Goal: Check status: Check status

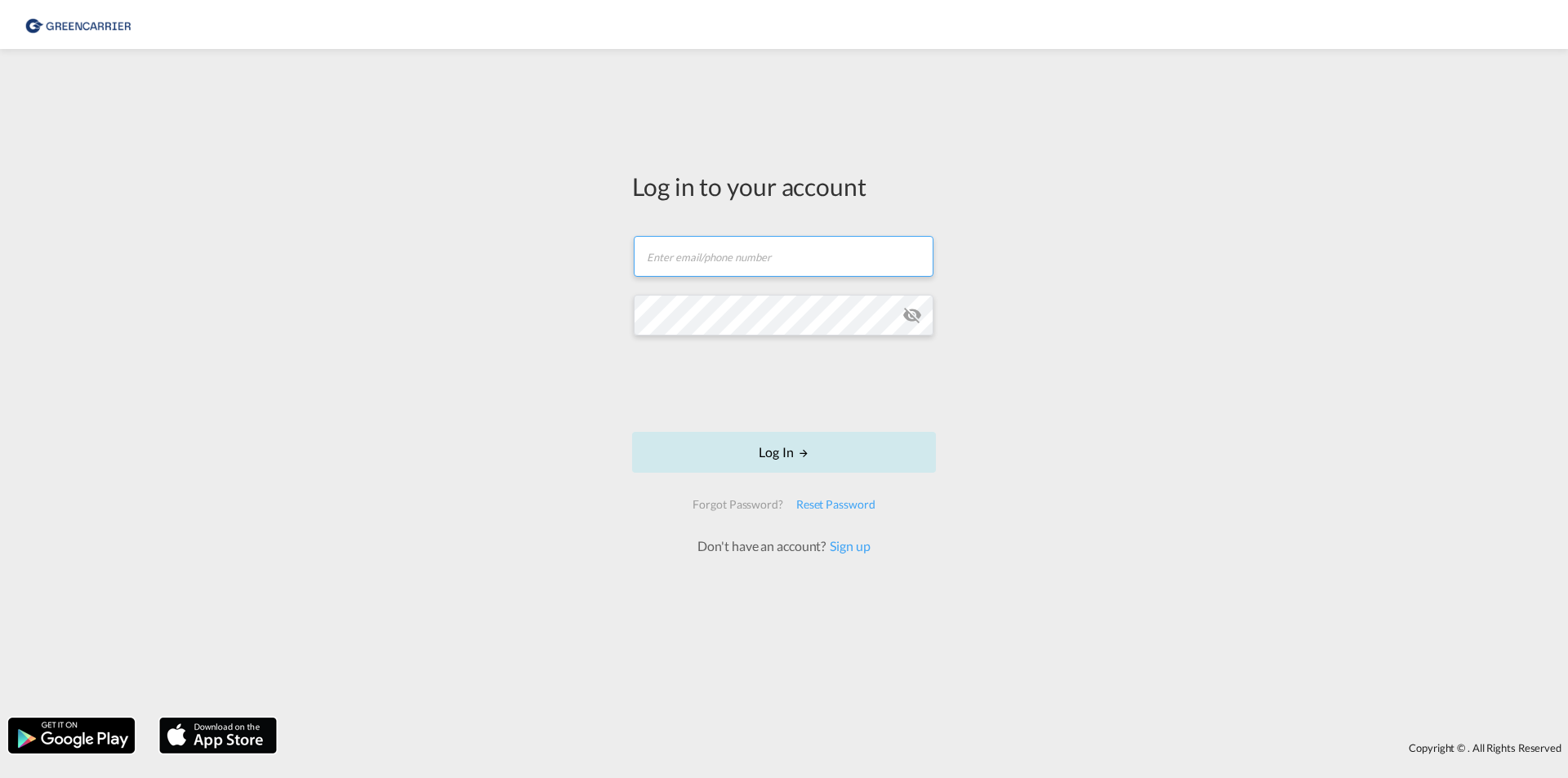
type input "[EMAIL_ADDRESS][DOMAIN_NAME]"
click at [725, 450] on button "Log In" at bounding box center [784, 452] width 304 height 41
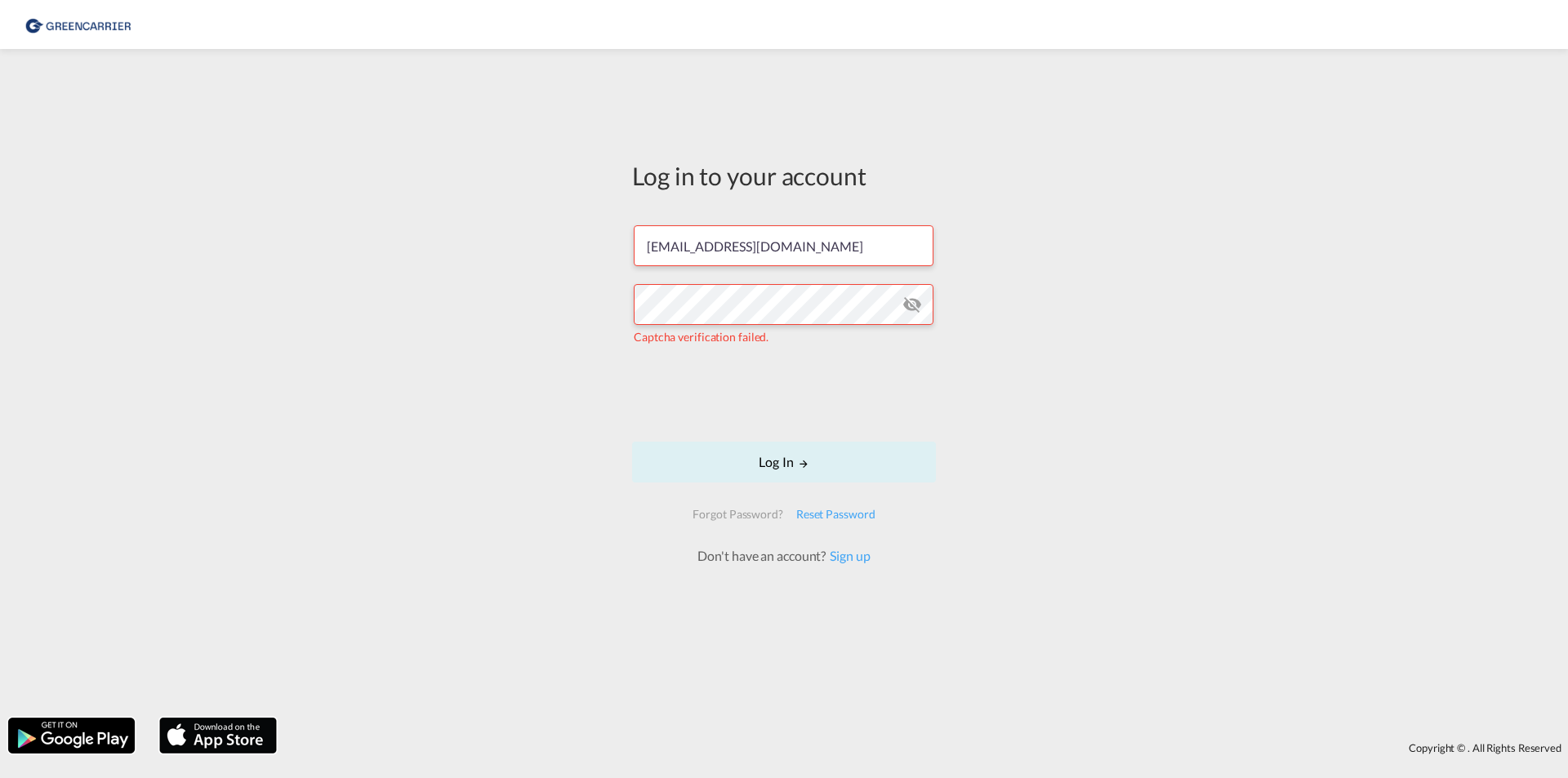
click at [657, 397] on form "[EMAIL_ADDRESS][DOMAIN_NAME] Captcha verification failed. Log In Forgot Passwor…" at bounding box center [784, 388] width 304 height 357
click at [784, 460] on button "Log In" at bounding box center [784, 462] width 304 height 41
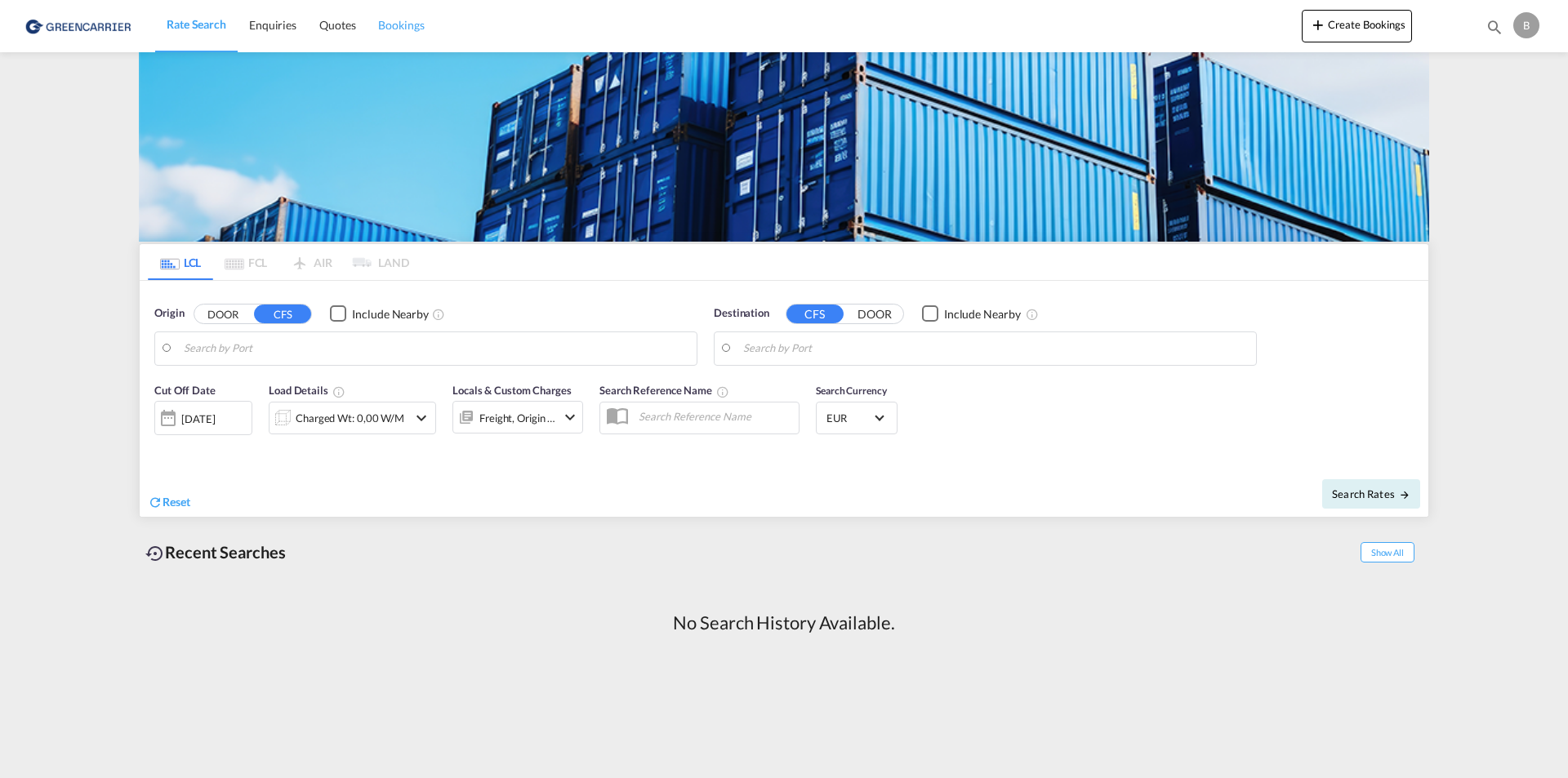
click at [388, 22] on span "Bookings" at bounding box center [401, 24] width 46 height 14
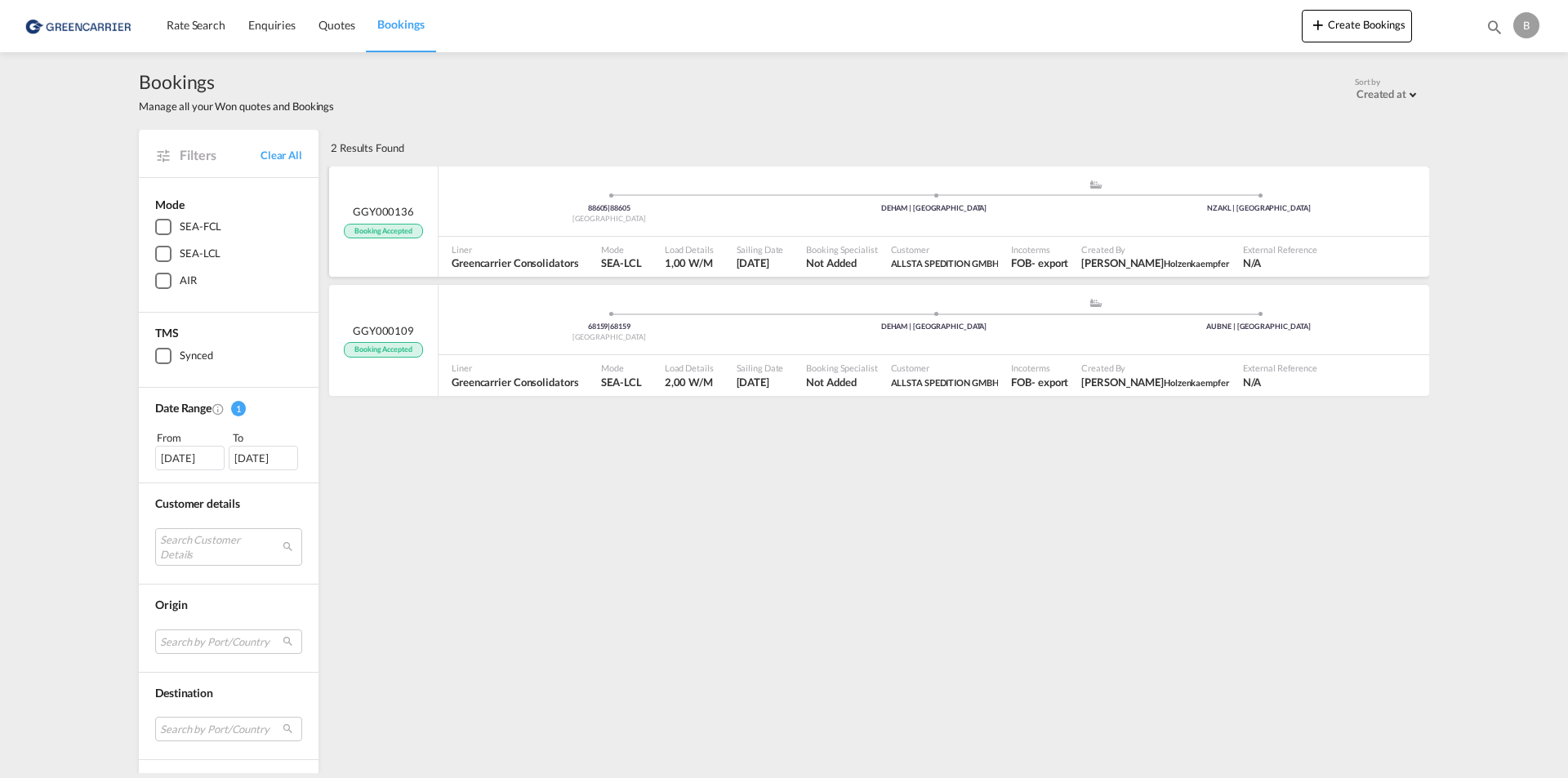
click at [724, 234] on div "88605 | 88605 [GEOGRAPHIC_DATA] .a{fill:#aaa8ad;} .a{fill:#aaa8ad;} DEHAM | [GE…" at bounding box center [933, 201] width 990 height 70
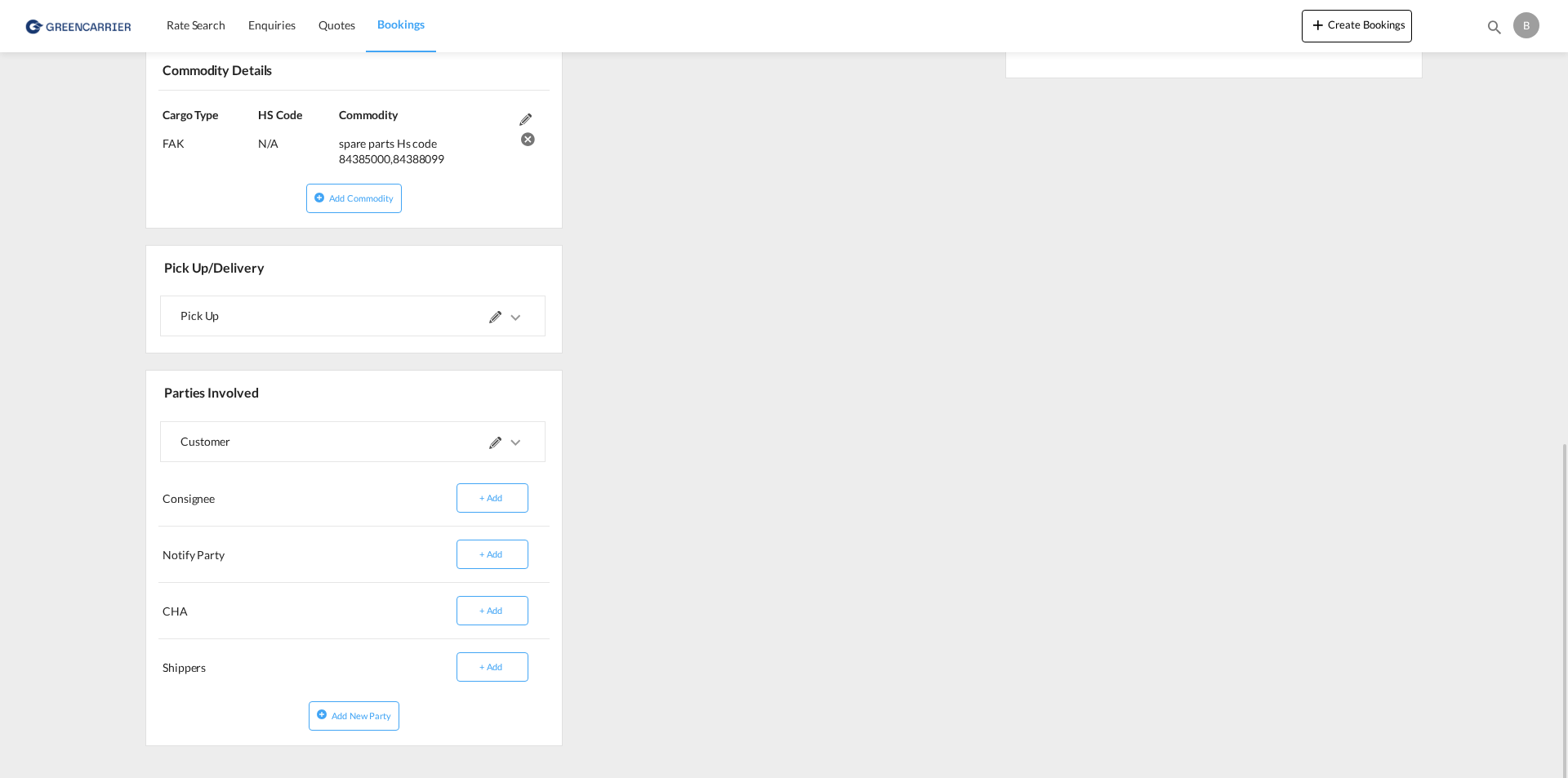
scroll to position [920, 0]
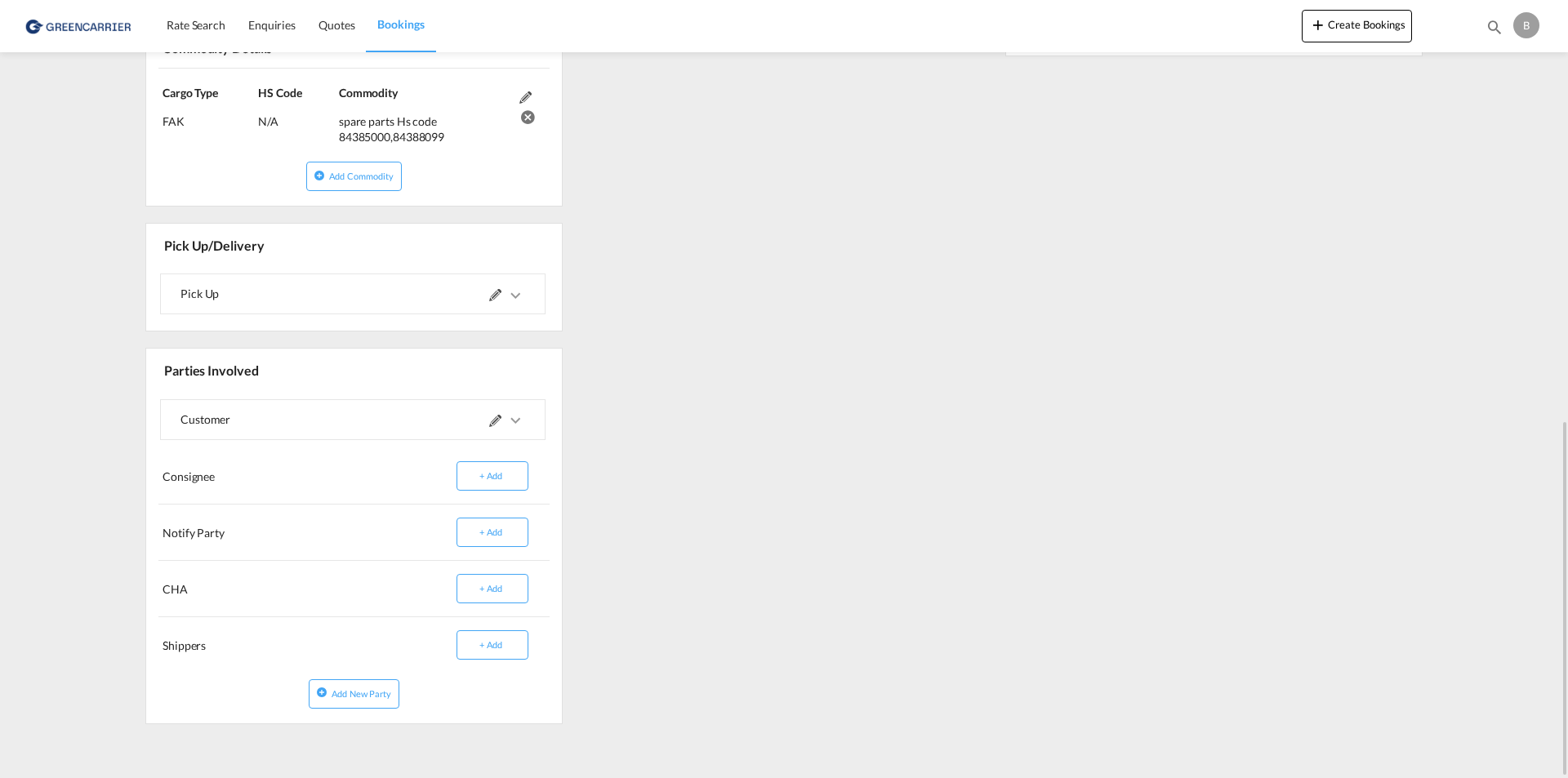
click at [529, 283] on md-expansion-panel-collapsed "Pick Up" at bounding box center [352, 294] width 384 height 39
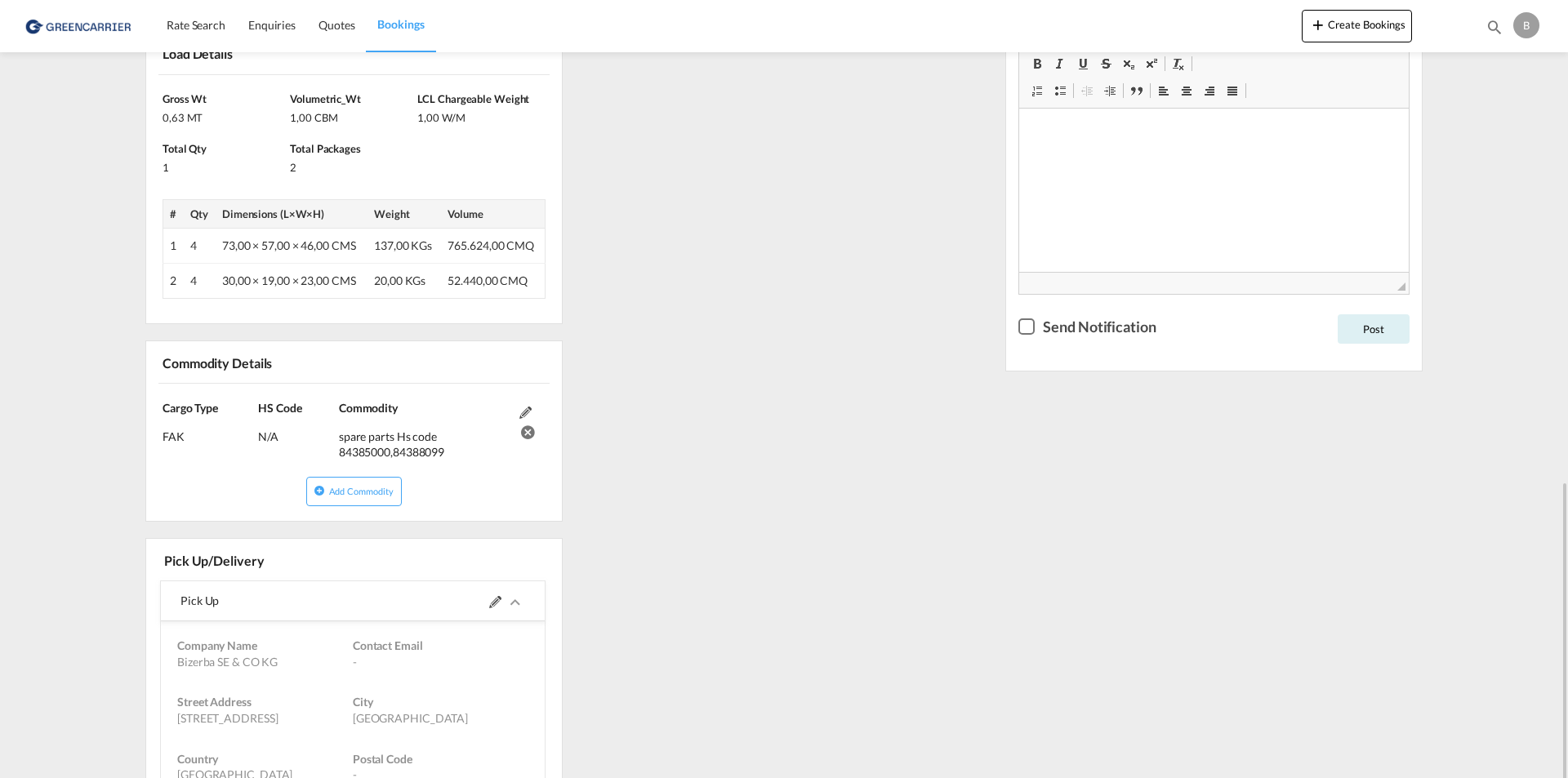
scroll to position [769, 0]
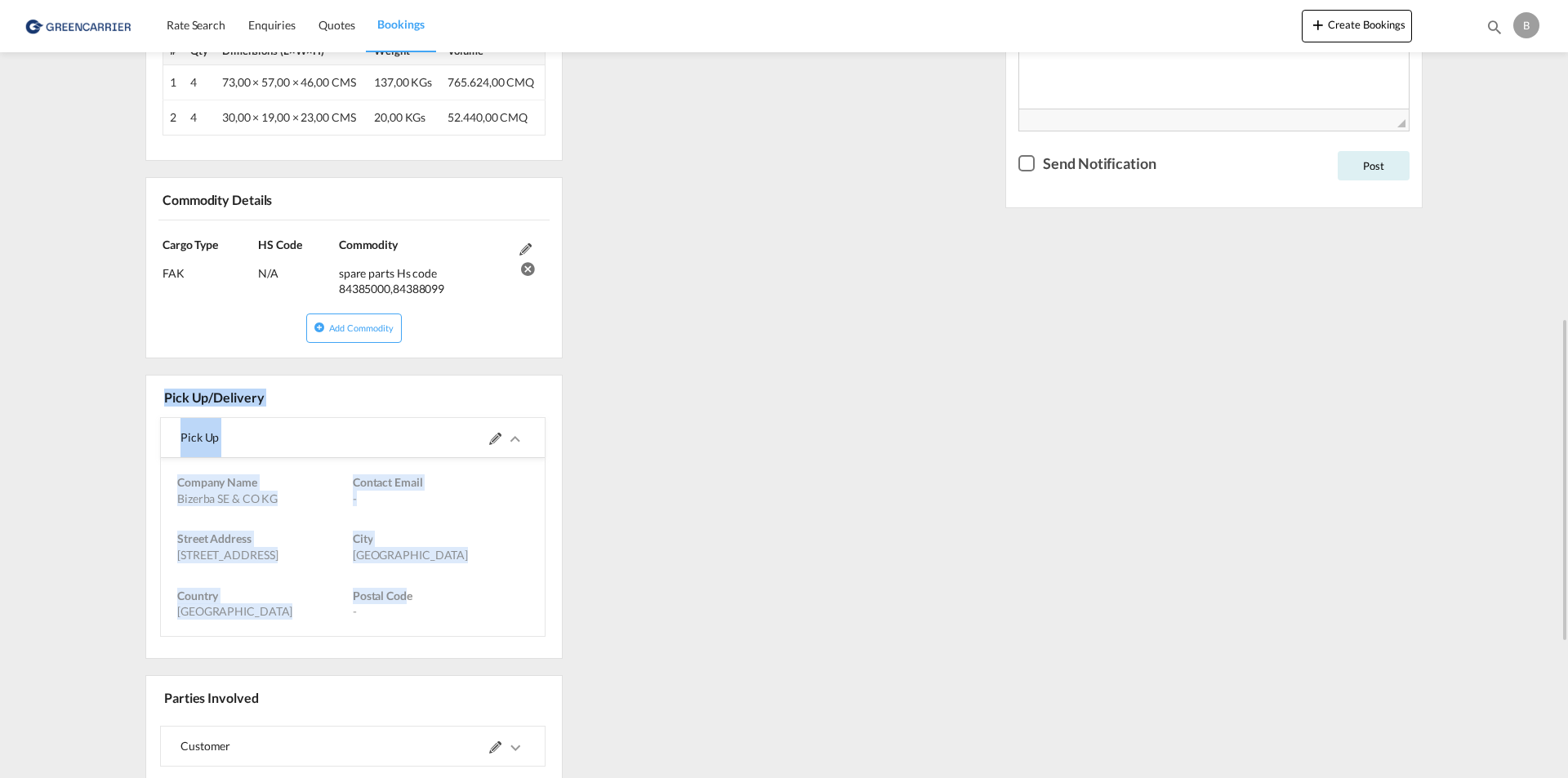
drag, startPoint x: 161, startPoint y: 389, endPoint x: 406, endPoint y: 590, distance: 316.9
click at [406, 590] on div "Pick Up/Delivery Pick Up Pick Up Company Name Bizerba SE & CO KG Contact Email …" at bounding box center [354, 516] width 417 height 284
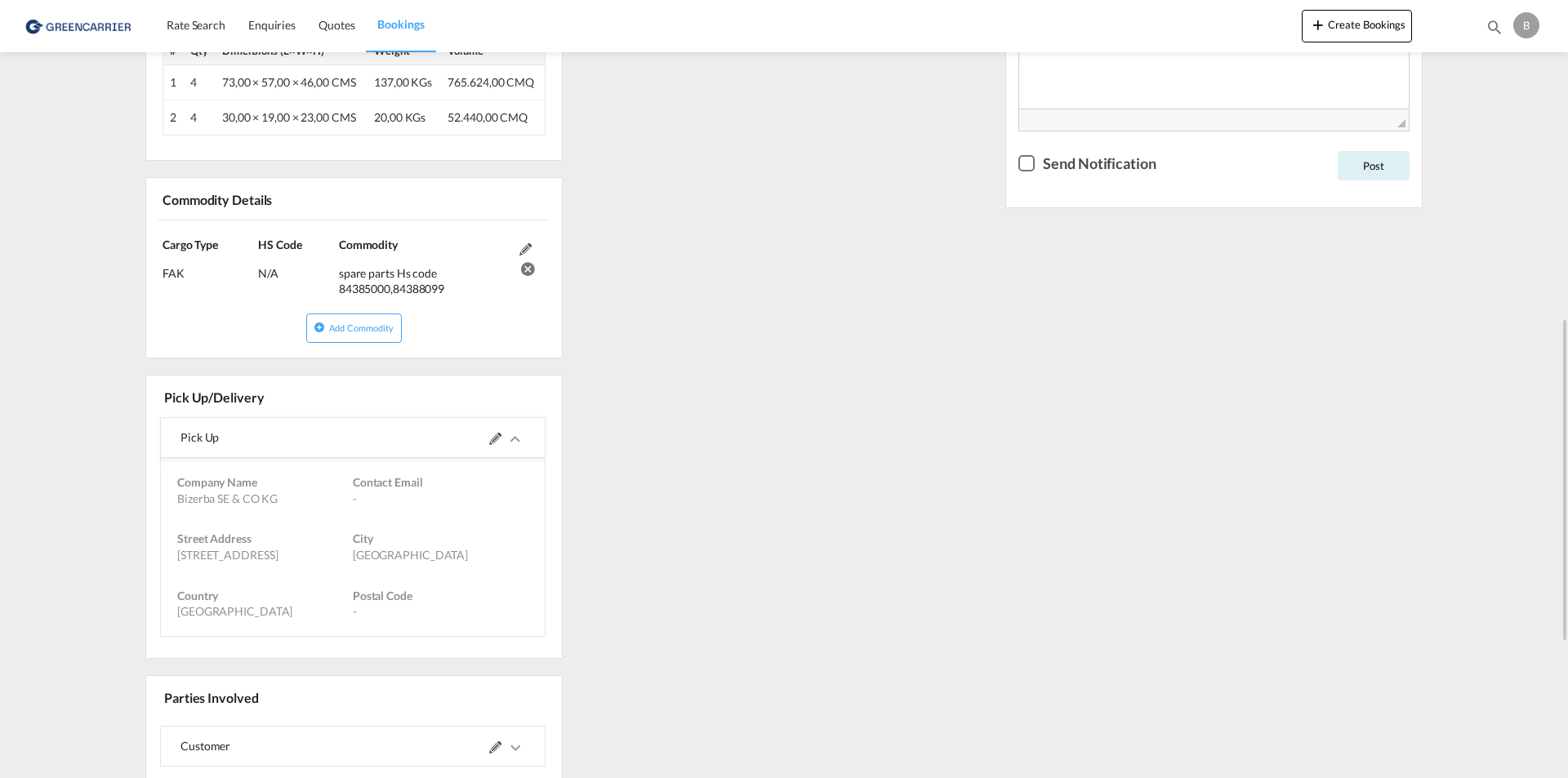
click at [510, 593] on div "Postal Code -" at bounding box center [441, 603] width 176 height 32
click at [934, 631] on div "References Edit Inquiry No. N/A Quotation No. N/A Search Reference DEHAM to NZA…" at bounding box center [784, 291] width 1290 height 1545
